Goal: Task Accomplishment & Management: Manage account settings

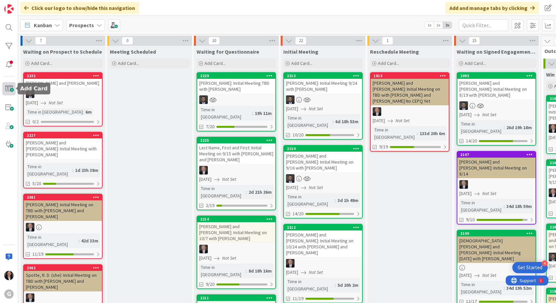
click at [11, 92] on span at bounding box center [8, 88] width 13 height 13
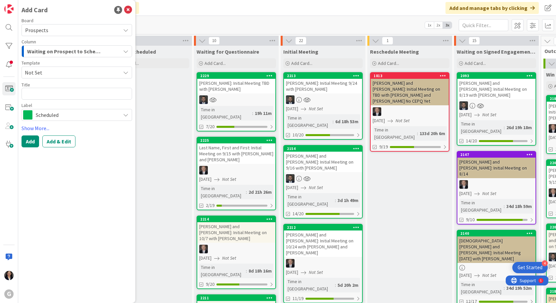
click at [78, 51] on span "Waiting on Prospect to Schedule" at bounding box center [65, 51] width 76 height 9
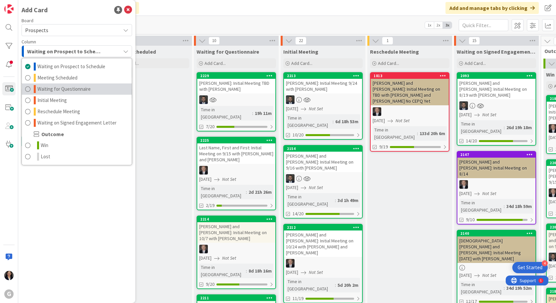
click at [72, 93] on span "Waiting for Questionnaire" at bounding box center [63, 89] width 53 height 8
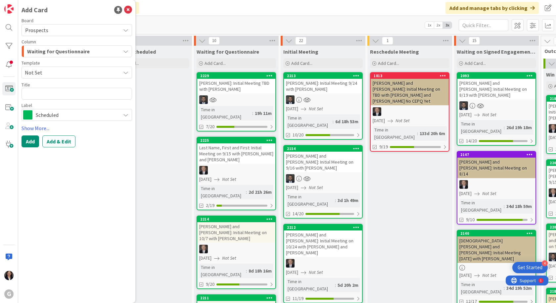
click at [62, 73] on span "Not Set" at bounding box center [70, 72] width 91 height 9
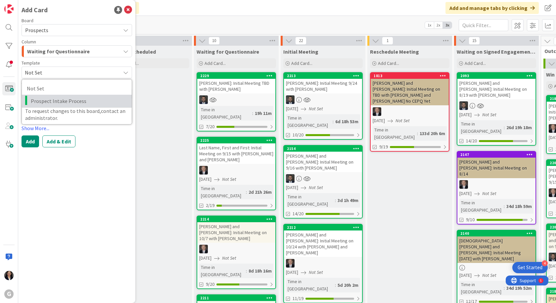
click at [55, 100] on span "Prospect Intake Process" at bounding box center [79, 101] width 96 height 9
type textarea "x"
type textarea "Prospect Intake Process"
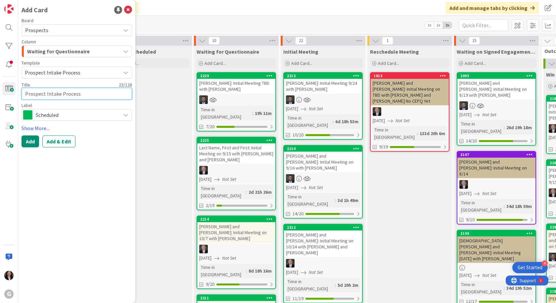
click at [54, 92] on textarea "Prospect Intake Process" at bounding box center [76, 94] width 110 height 12
type textarea "x"
type textarea "Prospect IntaRke Process"
drag, startPoint x: 82, startPoint y: 94, endPoint x: 12, endPoint y: 92, distance: 69.8
click at [12, 92] on div "G Add Card Board Prospects Column Waiting for Questionnaire Waiting on Prospect…" at bounding box center [9, 151] width 18 height 303
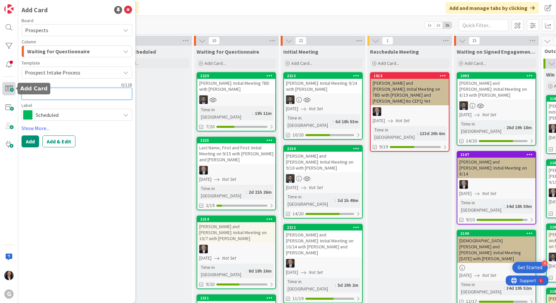
type textarea "x"
type textarea "R"
type textarea "x"
type textarea "Ro"
type textarea "x"
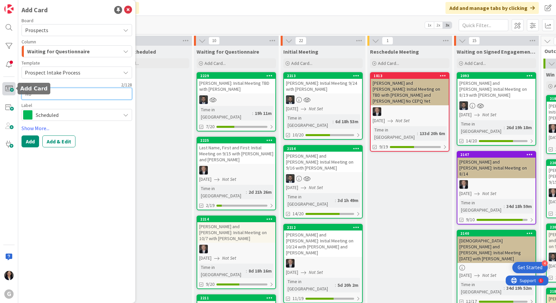
type textarea "Ros"
type textarea "x"
type textarea "Rose"
type textarea "x"
type textarea "[PERSON_NAME]"
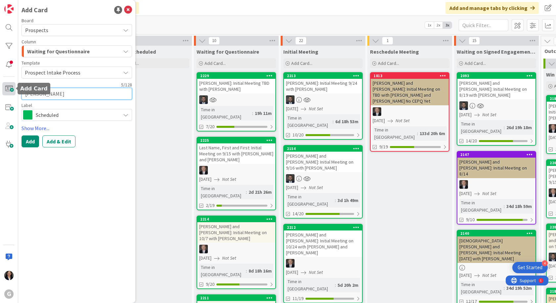
type textarea "x"
type textarea "[PERSON_NAME],"
type textarea "x"
type textarea "[PERSON_NAME],"
type textarea "x"
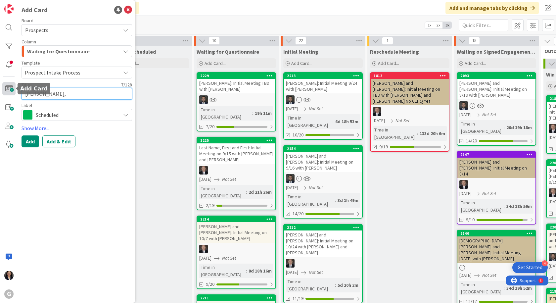
type textarea "[PERSON_NAME], B"
type textarea "x"
type textarea "[PERSON_NAME]"
type textarea "x"
type textarea "[PERSON_NAME], Bar"
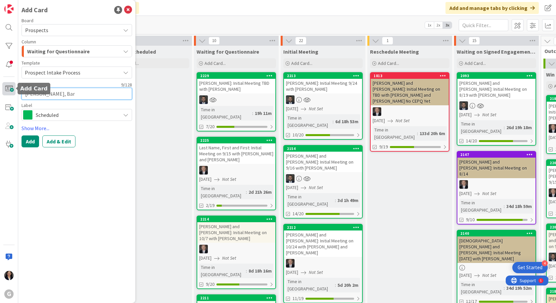
type textarea "x"
type textarea "[PERSON_NAME][GEOGRAPHIC_DATA]"
type textarea "x"
type textarea "[PERSON_NAME][GEOGRAPHIC_DATA]:"
type textarea "x"
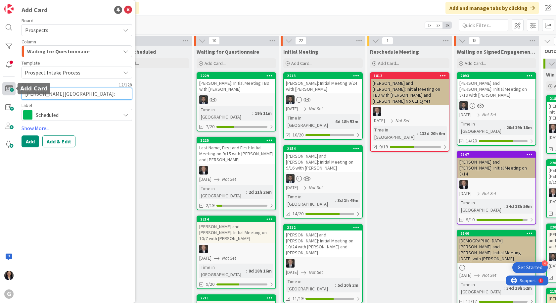
type textarea "[PERSON_NAME][GEOGRAPHIC_DATA]:"
type textarea "x"
type textarea "[PERSON_NAME][GEOGRAPHIC_DATA]: I"
type textarea "x"
type textarea "[PERSON_NAME][GEOGRAPHIC_DATA]: In"
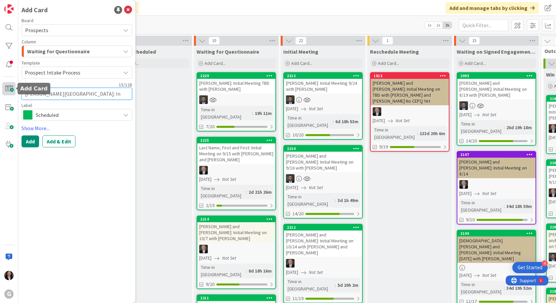
type textarea "x"
type textarea "[PERSON_NAME][GEOGRAPHIC_DATA]: Ini"
type textarea "x"
type textarea "[PERSON_NAME][GEOGRAPHIC_DATA]: Init"
type textarea "x"
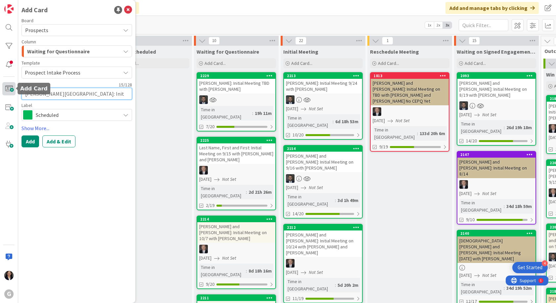
type textarea "[PERSON_NAME][GEOGRAPHIC_DATA]: Initi"
type textarea "x"
type textarea "[PERSON_NAME][GEOGRAPHIC_DATA]: Initia"
type textarea "x"
type textarea "[PERSON_NAME][GEOGRAPHIC_DATA]: Initial"
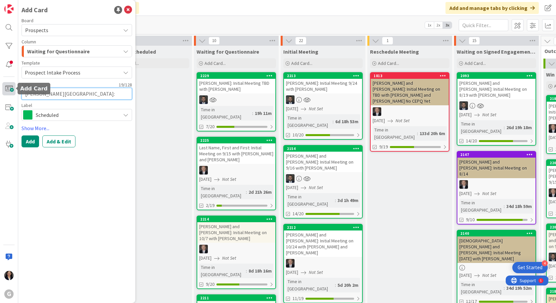
type textarea "x"
type textarea "[PERSON_NAME][GEOGRAPHIC_DATA]: Initial"
type textarea "x"
type textarea "[PERSON_NAME][GEOGRAPHIC_DATA]: Initial M"
type textarea "x"
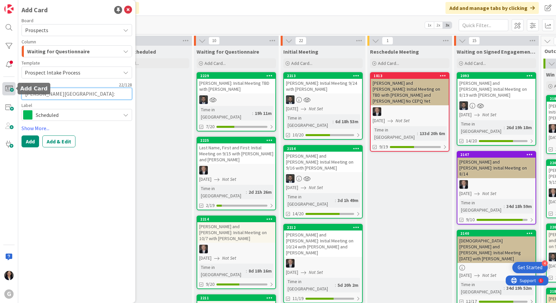
type textarea "[PERSON_NAME][GEOGRAPHIC_DATA]: Initial Me"
type textarea "x"
type textarea "[PERSON_NAME][GEOGRAPHIC_DATA]: Initial Mee"
type textarea "x"
type textarea "[PERSON_NAME][GEOGRAPHIC_DATA]: Initial Meet"
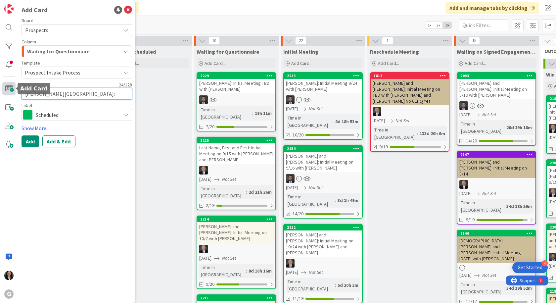
type textarea "x"
type textarea "[PERSON_NAME][GEOGRAPHIC_DATA]: Initial Meeti"
type textarea "x"
type textarea "[PERSON_NAME][GEOGRAPHIC_DATA]: Initial Meetin"
type textarea "x"
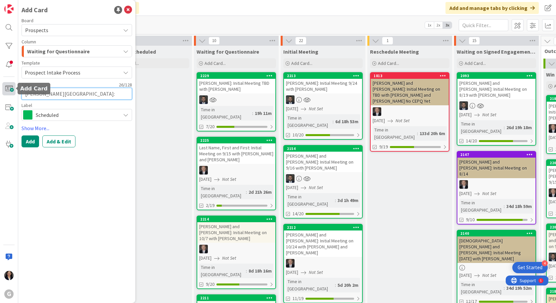
type textarea "[PERSON_NAME][GEOGRAPHIC_DATA]: Initial Meeting"
type textarea "x"
type textarea "[PERSON_NAME][GEOGRAPHIC_DATA]: Initial Meeting"
type textarea "x"
type textarea "[PERSON_NAME][GEOGRAPHIC_DATA]: Initial Meeting on"
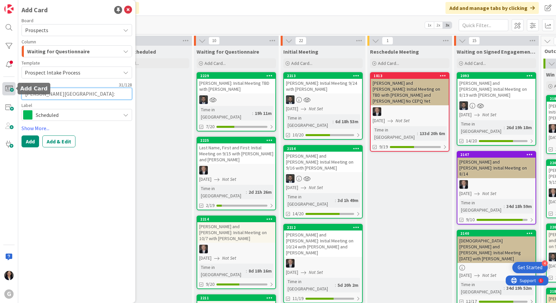
type textarea "x"
type textarea "[PERSON_NAME][GEOGRAPHIC_DATA]: Initial Meeting on"
type textarea "x"
type textarea "[PERSON_NAME][GEOGRAPHIC_DATA]: Initial Meeting on 9"
type textarea "x"
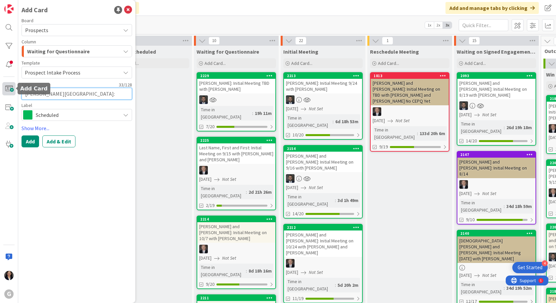
type textarea "[PERSON_NAME][GEOGRAPHIC_DATA]: Initial Meeting on 9/"
type textarea "x"
type textarea "[PERSON_NAME][GEOGRAPHIC_DATA]: Initial Meeting on 9/2"
type textarea "x"
type textarea "[PERSON_NAME][GEOGRAPHIC_DATA]: Initial Meeting on 9/22"
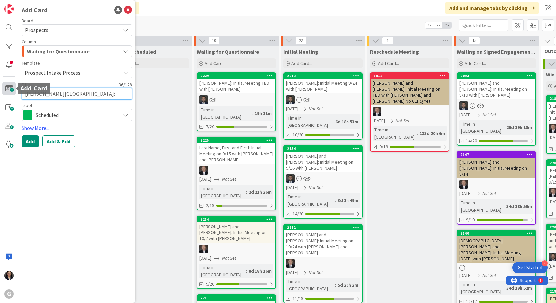
type textarea "x"
type textarea "[PERSON_NAME][GEOGRAPHIC_DATA]: Initial Meeting on 9/22"
type textarea "x"
type textarea "[PERSON_NAME][GEOGRAPHIC_DATA]: Initial Meeting on 9/22 w"
type textarea "x"
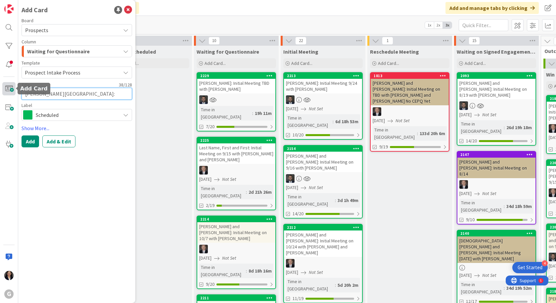
type textarea "[PERSON_NAME][GEOGRAPHIC_DATA]: Initial Meeting on 9/22 wi"
type textarea "x"
type textarea "[PERSON_NAME][GEOGRAPHIC_DATA]: Initial Meeting on 9/22 wit"
type textarea "x"
type textarea "[PERSON_NAME][GEOGRAPHIC_DATA]: Initial Meeting on 9/22 with"
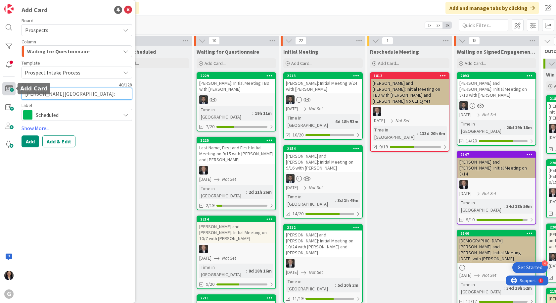
type textarea "x"
type textarea "[PERSON_NAME][GEOGRAPHIC_DATA]: Initial Meeting on 9/22 with"
type textarea "x"
type textarea "[PERSON_NAME][GEOGRAPHIC_DATA]: Initial Meeting on 9/22 with J"
type textarea "x"
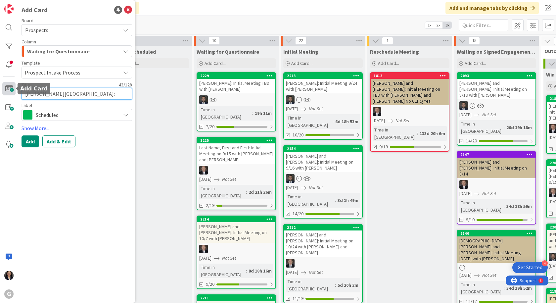
type textarea "[PERSON_NAME][GEOGRAPHIC_DATA]: Initial Meeting on 9/22 with Jo"
type textarea "x"
type textarea "[PERSON_NAME][GEOGRAPHIC_DATA]: Initial Meeting on 9/22 with [PERSON_NAME]"
type textarea "x"
type textarea "[PERSON_NAME][GEOGRAPHIC_DATA]: Initial Meeting on 9/22 with [PERSON_NAME]"
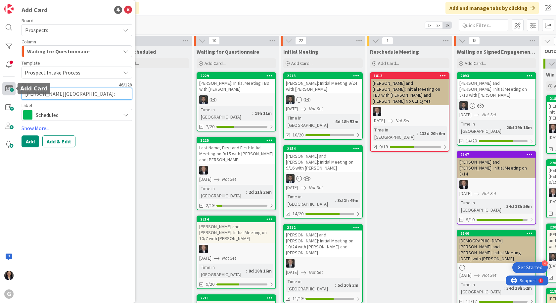
type textarea "x"
type textarea "[PERSON_NAME][GEOGRAPHIC_DATA]: Initial Meeting on 9/22 with [PERSON_NAME]"
click at [56, 140] on button "Add & Edit" at bounding box center [58, 141] width 33 height 12
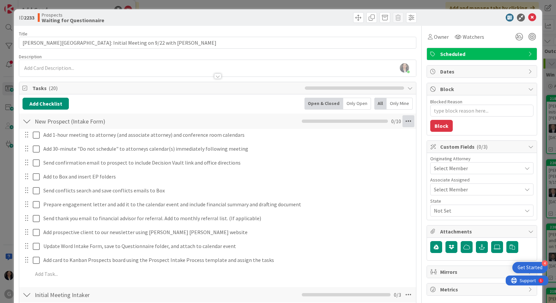
click at [403, 119] on icon at bounding box center [408, 121] width 12 height 12
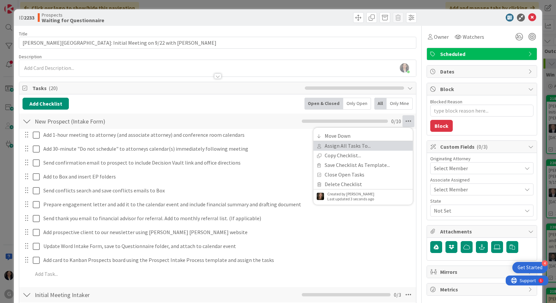
click at [353, 146] on link "Assign All Tasks To..." at bounding box center [362, 146] width 99 height 10
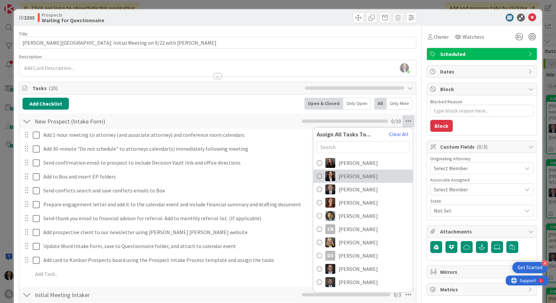
click at [352, 177] on span "[PERSON_NAME]" at bounding box center [357, 176] width 39 height 8
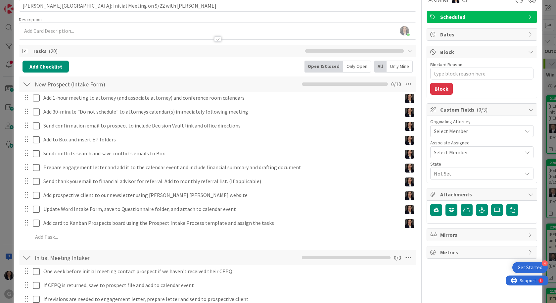
scroll to position [99, 0]
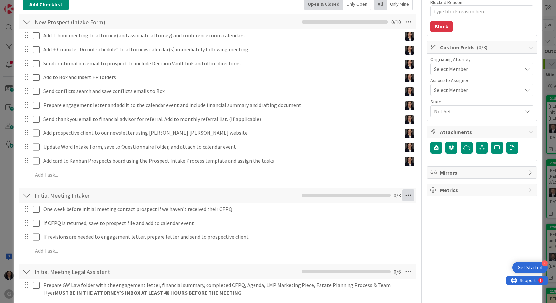
click at [402, 192] on icon at bounding box center [408, 195] width 12 height 12
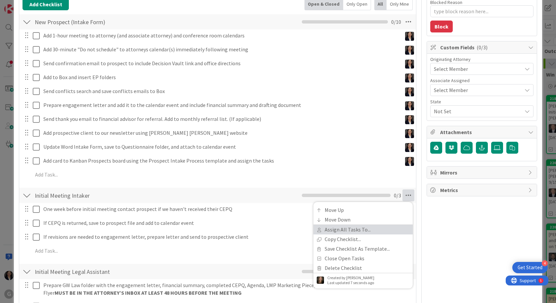
click at [357, 231] on link "Assign All Tasks To..." at bounding box center [362, 230] width 99 height 10
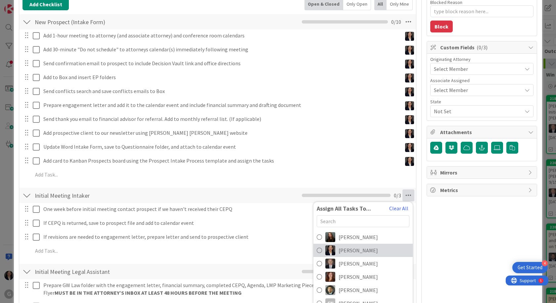
click at [349, 248] on span "[PERSON_NAME]" at bounding box center [357, 250] width 39 height 8
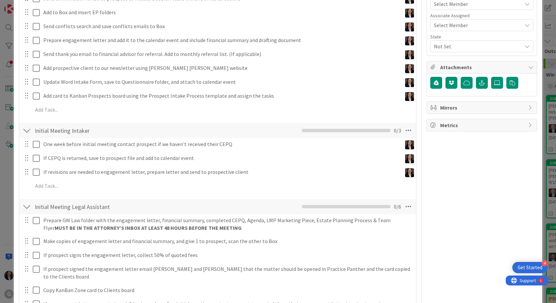
scroll to position [165, 0]
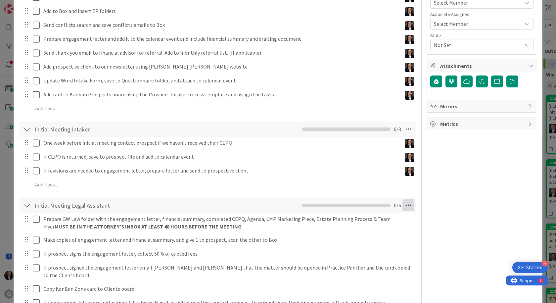
click at [402, 207] on icon at bounding box center [408, 205] width 12 height 12
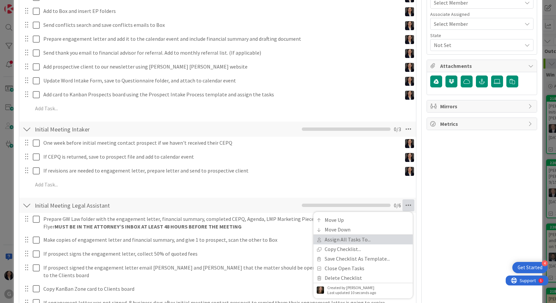
click at [364, 243] on link "Assign All Tasks To..." at bounding box center [362, 240] width 99 height 10
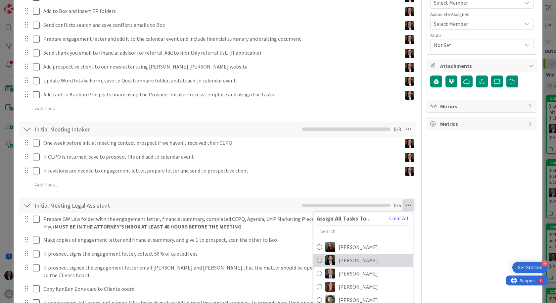
click at [357, 256] on span "[PERSON_NAME]" at bounding box center [357, 260] width 39 height 8
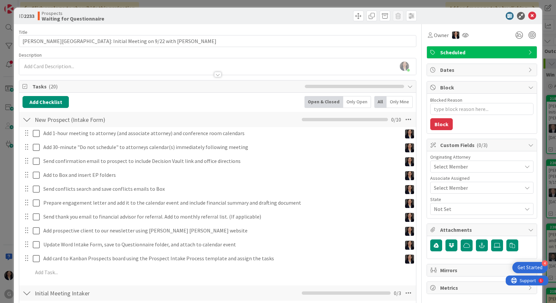
scroll to position [0, 0]
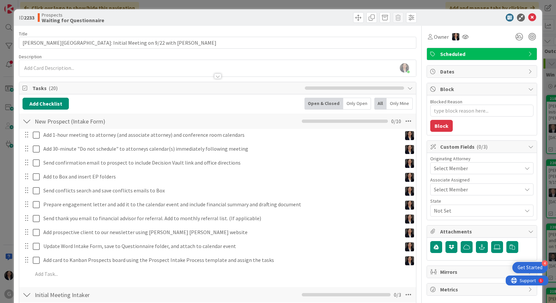
click at [469, 74] on span "Dates" at bounding box center [482, 71] width 85 height 8
type textarea "x"
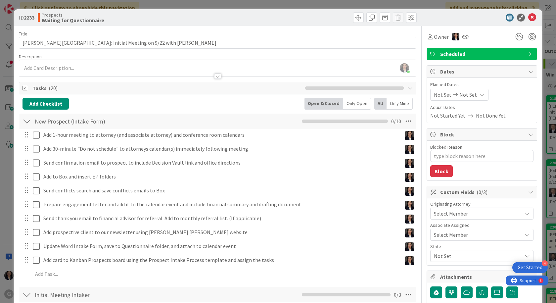
click at [435, 95] on span "Not Set" at bounding box center [443, 95] width 18 height 8
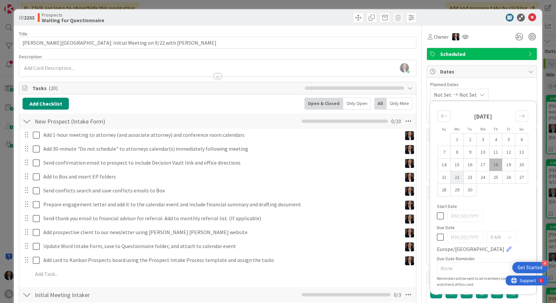
click at [450, 178] on td "22" at bounding box center [456, 177] width 13 height 13
type input "[DATE]"
click at [515, 91] on div "[DATE] Not Set Su Mo Tu We Th Fr Sa [DATE] 1 2 3 4 5 6 7 8 9 10 11 12 13 14 15 …" at bounding box center [481, 95] width 103 height 12
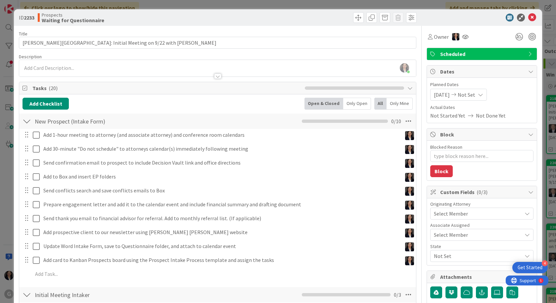
click at [452, 214] on span "Select Member" at bounding box center [451, 213] width 34 height 8
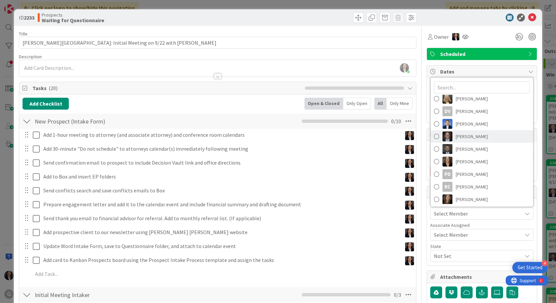
scroll to position [79, 0]
click at [471, 147] on span "[PERSON_NAME]" at bounding box center [471, 147] width 32 height 10
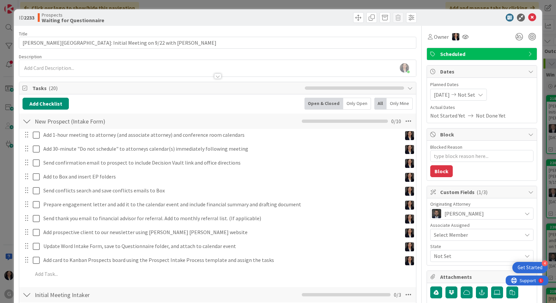
click at [445, 253] on span "Not Set" at bounding box center [478, 256] width 88 height 8
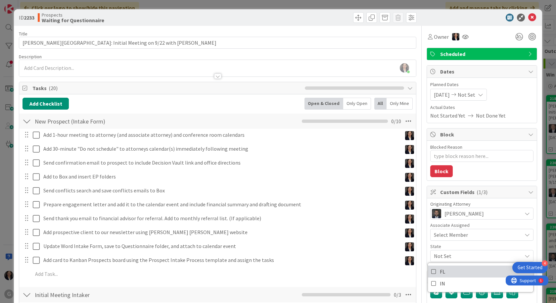
click at [444, 275] on link "FL" at bounding box center [480, 271] width 105 height 12
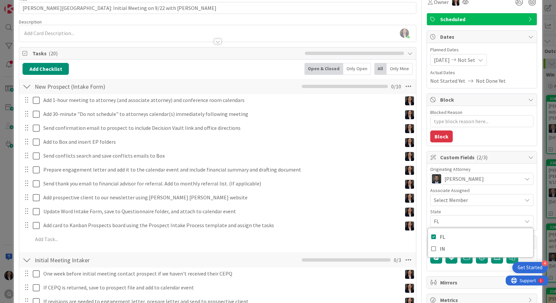
scroll to position [0, 0]
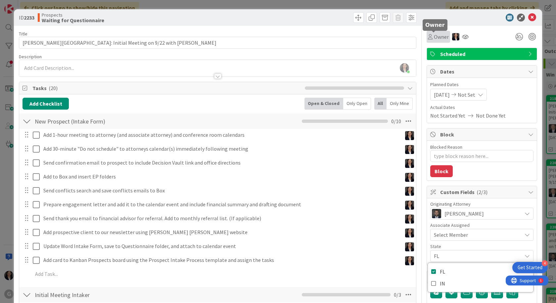
click at [434, 36] on span "Owner" at bounding box center [441, 37] width 15 height 8
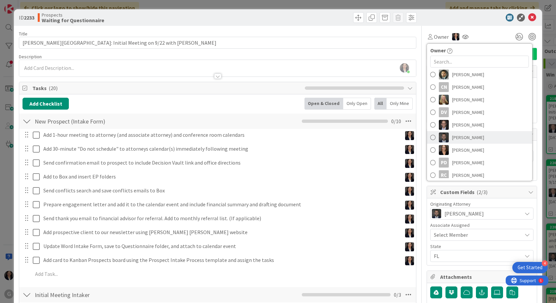
scroll to position [77, 0]
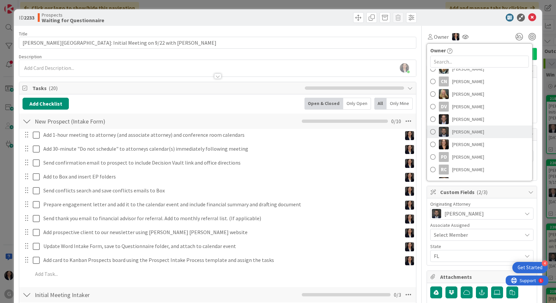
click at [453, 128] on span "[PERSON_NAME]" at bounding box center [468, 132] width 32 height 10
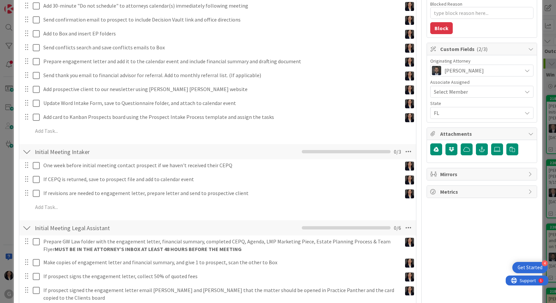
scroll to position [33, 0]
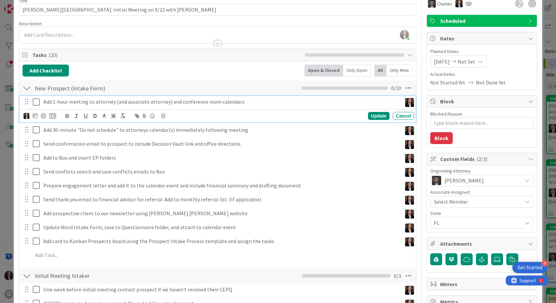
click at [37, 103] on icon at bounding box center [36, 102] width 7 height 8
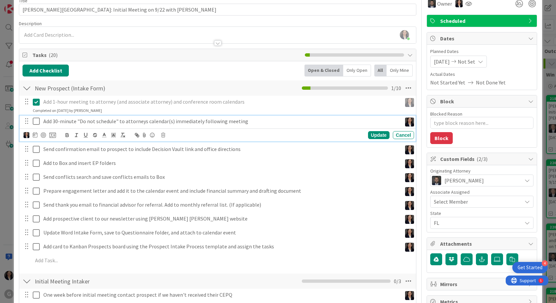
click at [34, 120] on icon at bounding box center [36, 121] width 7 height 8
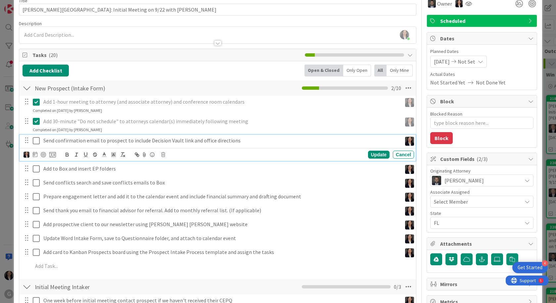
click at [36, 142] on icon at bounding box center [36, 141] width 7 height 8
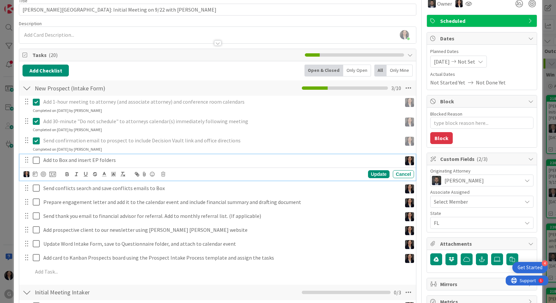
click at [37, 157] on icon at bounding box center [36, 160] width 7 height 8
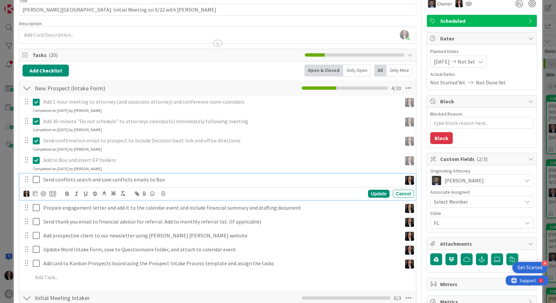
click at [34, 180] on icon at bounding box center [36, 179] width 7 height 8
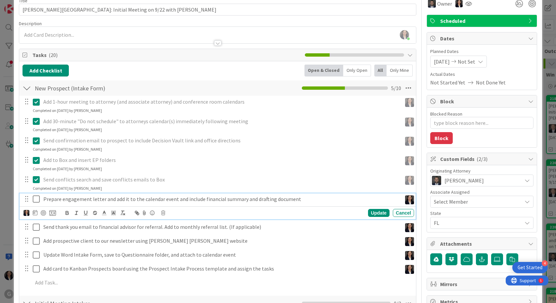
click at [36, 201] on icon at bounding box center [36, 199] width 7 height 8
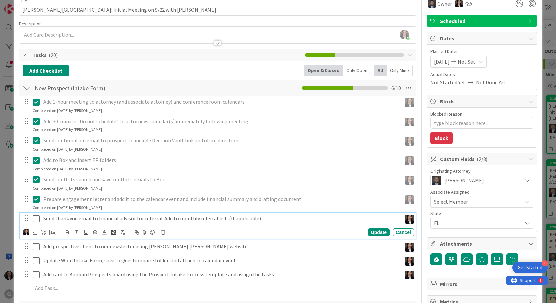
click at [39, 221] on icon at bounding box center [36, 218] width 7 height 8
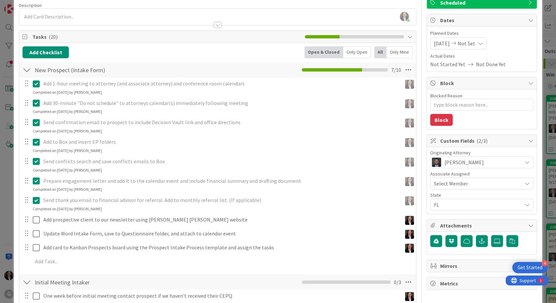
scroll to position [66, 0]
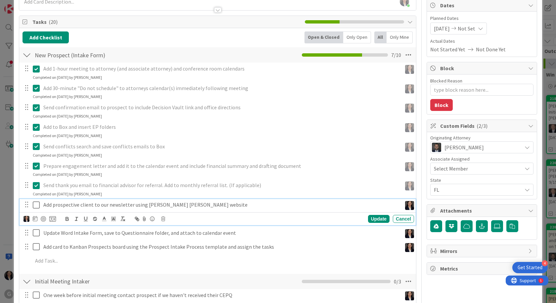
click at [38, 207] on icon at bounding box center [36, 205] width 7 height 8
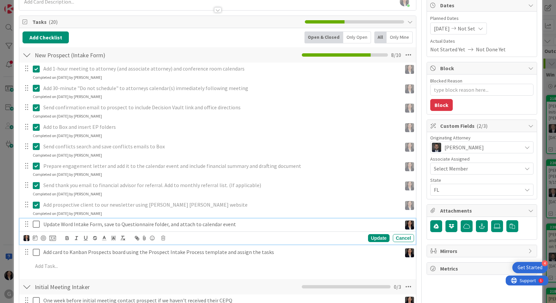
click at [39, 222] on icon at bounding box center [36, 224] width 7 height 8
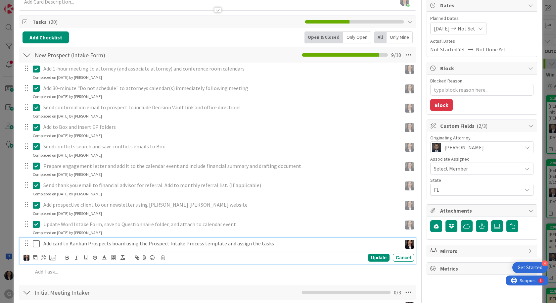
click at [34, 242] on icon at bounding box center [36, 243] width 7 height 8
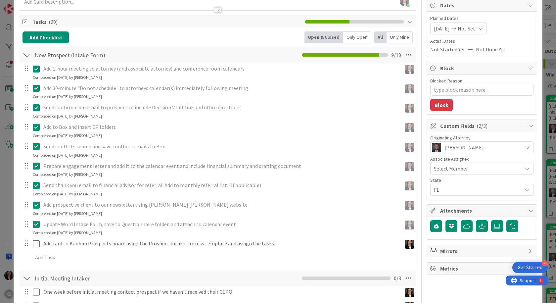
type textarea "x"
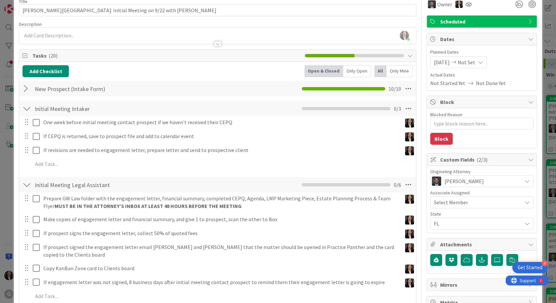
scroll to position [0, 0]
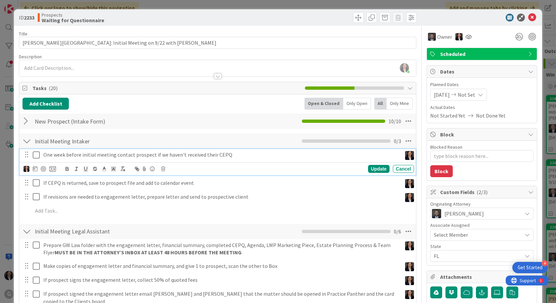
click at [51, 155] on p "One week before initial meeting contact prospect if we haven't received their C…" at bounding box center [221, 155] width 356 height 8
click at [34, 170] on icon at bounding box center [35, 168] width 5 height 5
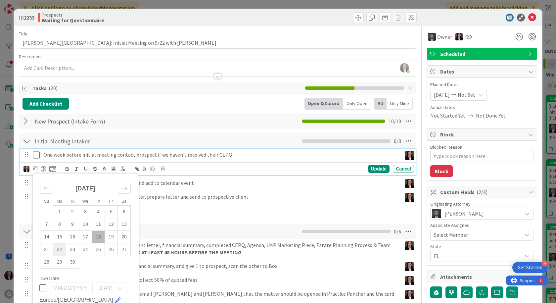
click at [59, 251] on td "22" at bounding box center [59, 249] width 13 height 13
type input "[DATE]"
type textarea "x"
click at [380, 167] on div "Update" at bounding box center [378, 169] width 21 height 8
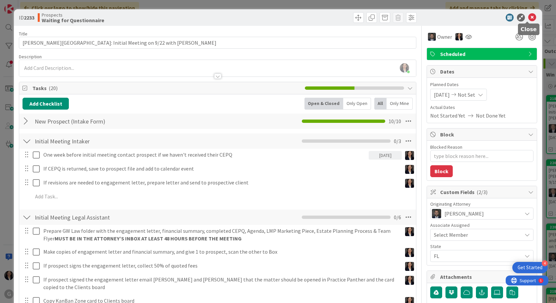
click at [528, 18] on icon at bounding box center [532, 18] width 8 height 8
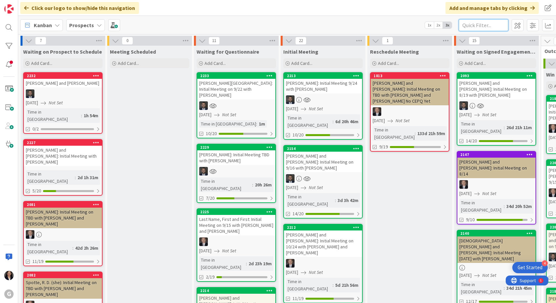
click at [483, 22] on input "text" at bounding box center [483, 25] width 50 height 12
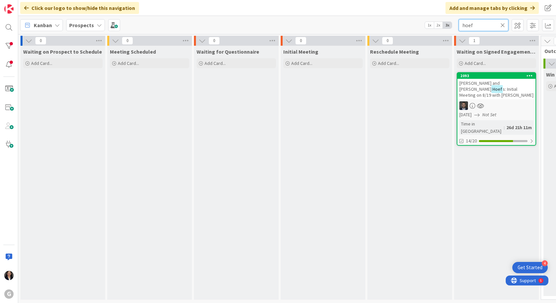
type input "hoef"
click at [508, 92] on span "s: Initial Meeting on 8/19 with [PERSON_NAME]" at bounding box center [496, 92] width 74 height 12
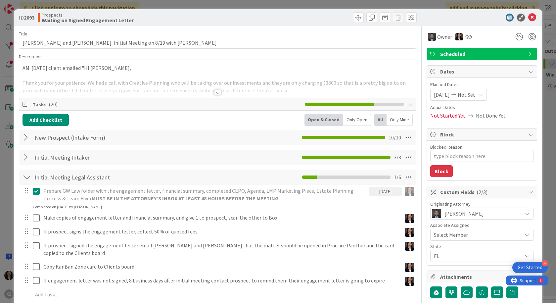
click at [22, 68] on div "AM: [DATE] client emailed "HI [PERSON_NAME], Thank you for your patience. We ha…" at bounding box center [217, 76] width 397 height 33
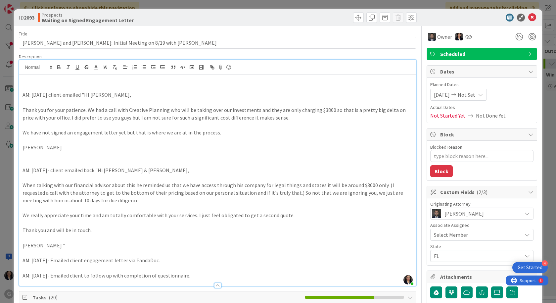
click at [28, 79] on p at bounding box center [217, 80] width 390 height 8
type textarea "x"
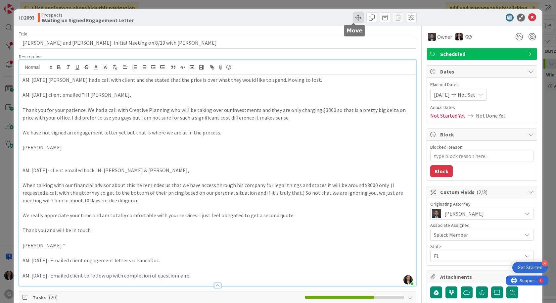
click at [355, 17] on span at bounding box center [358, 17] width 11 height 11
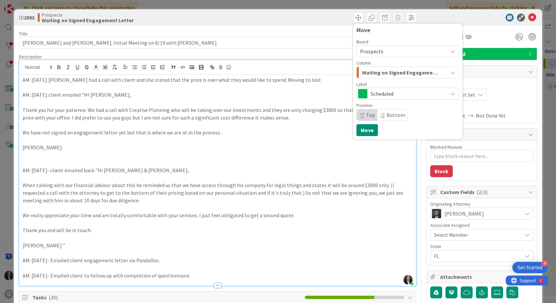
click at [387, 74] on span "Waiting on Signed Engagement Letter" at bounding box center [400, 72] width 76 height 9
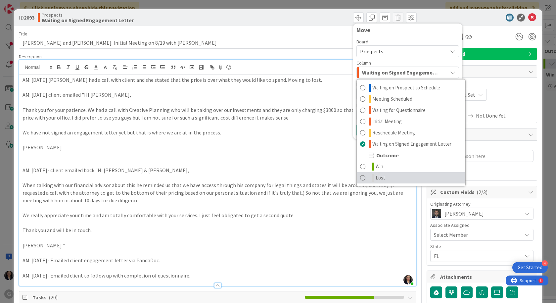
click at [378, 176] on span "Lost" at bounding box center [380, 178] width 10 height 8
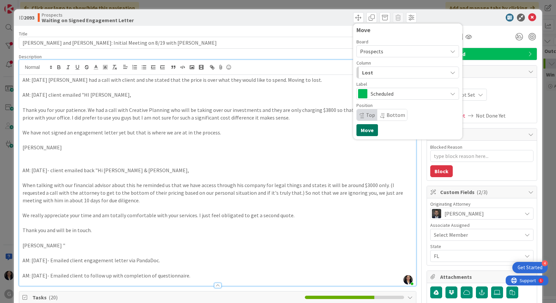
click at [360, 132] on button "Move" at bounding box center [366, 130] width 21 height 12
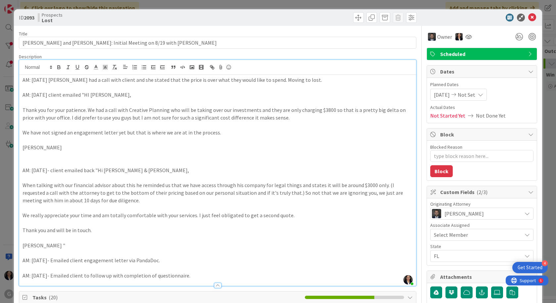
type textarea "x"
click at [529, 18] on icon at bounding box center [532, 18] width 8 height 8
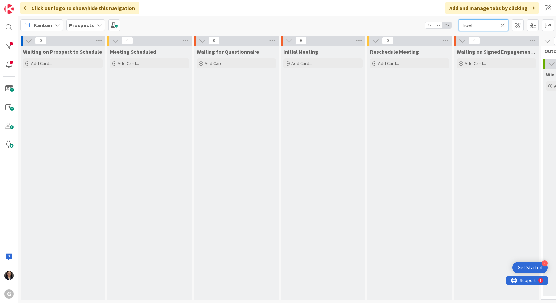
click at [505, 23] on input "hoef" at bounding box center [483, 25] width 50 height 12
click at [503, 24] on icon at bounding box center [502, 25] width 5 height 6
